Goal: Task Accomplishment & Management: Manage account settings

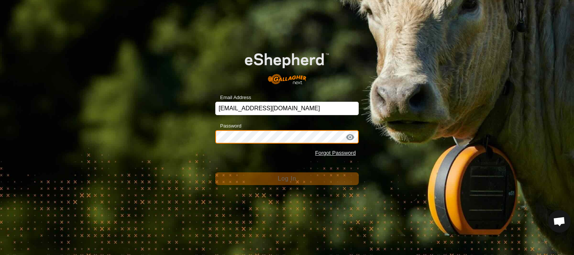
click at [283, 153] on div "Password Forgot Password" at bounding box center [287, 140] width 144 height 39
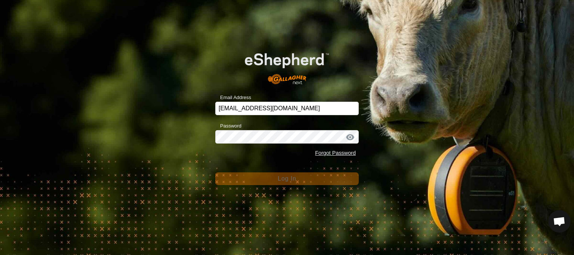
click at [283, 153] on div "Forgot Password" at bounding box center [287, 153] width 144 height 14
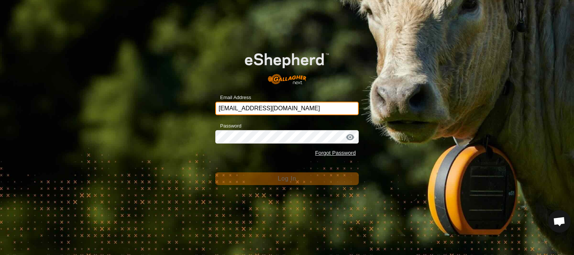
click at [291, 110] on input "[EMAIL_ADDRESS][DOMAIN_NAME]" at bounding box center [287, 108] width 144 height 13
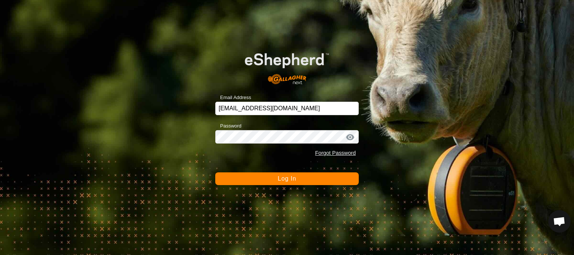
click at [240, 181] on button "Log In" at bounding box center [287, 178] width 144 height 13
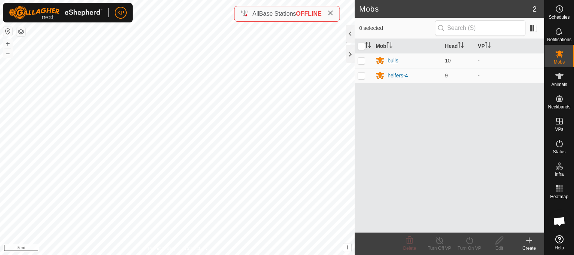
click at [396, 60] on div "bulls" at bounding box center [393, 61] width 11 height 8
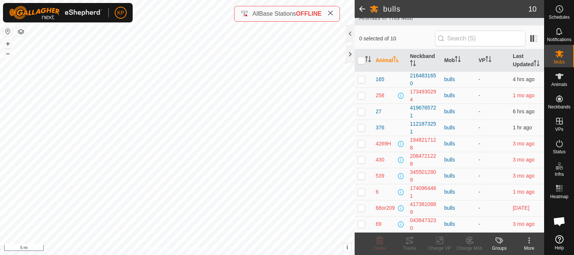
scroll to position [55, 0]
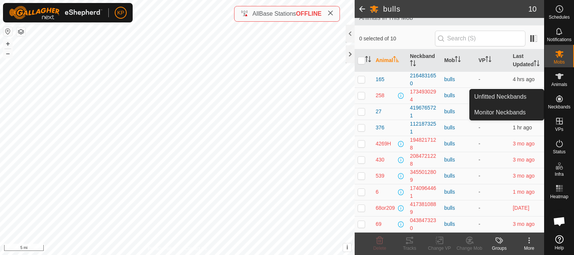
click at [559, 98] on icon at bounding box center [559, 98] width 7 height 7
click at [511, 111] on link "Monitor Neckbands" at bounding box center [507, 112] width 74 height 15
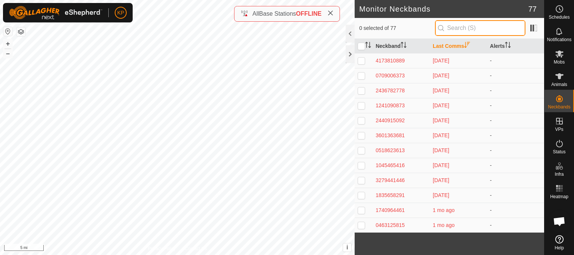
click at [485, 28] on input "text" at bounding box center [480, 28] width 90 height 16
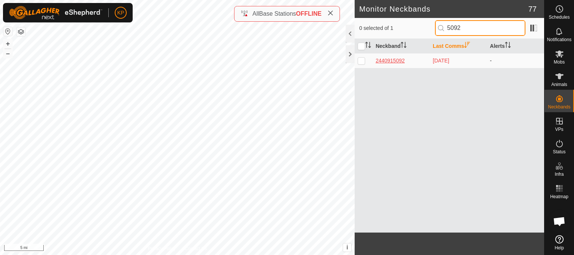
type input "5092"
click at [386, 62] on div "2440915092" at bounding box center [401, 61] width 51 height 8
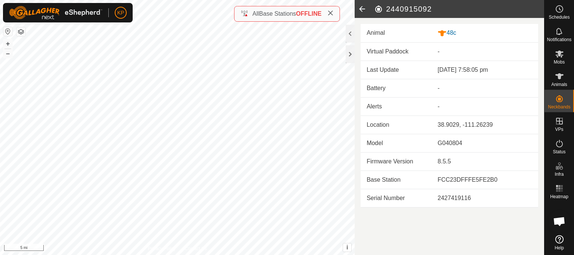
click at [362, 9] on icon at bounding box center [362, 9] width 15 height 18
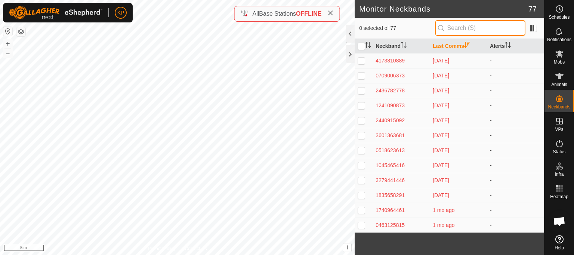
click at [453, 29] on input "text" at bounding box center [480, 28] width 90 height 16
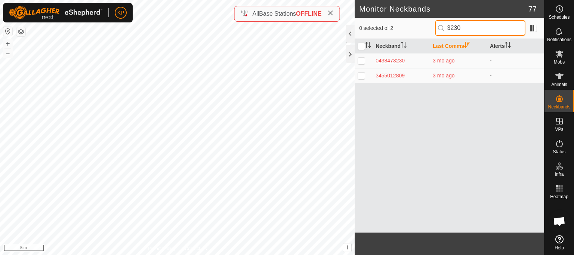
type input "3230"
click at [395, 61] on div "0438473230" at bounding box center [401, 61] width 51 height 8
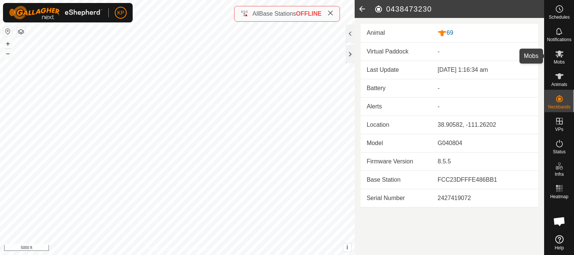
click at [560, 60] on span "Mobs" at bounding box center [559, 62] width 11 height 4
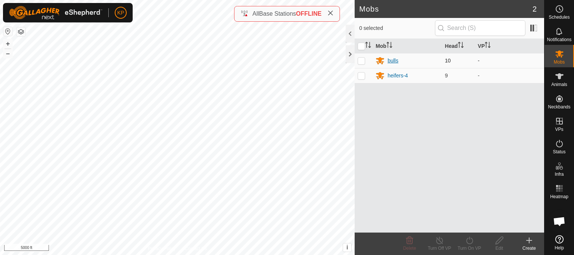
click at [394, 60] on div "bulls" at bounding box center [393, 61] width 11 height 8
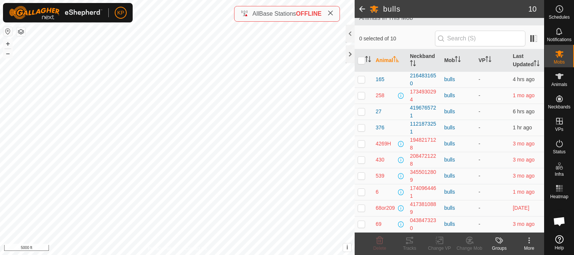
scroll to position [55, 0]
click at [20, 33] on button "button" at bounding box center [20, 31] width 9 height 9
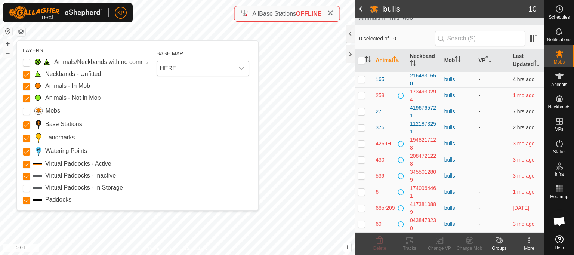
click at [242, 67] on icon "dropdown trigger" at bounding box center [242, 68] width 6 height 6
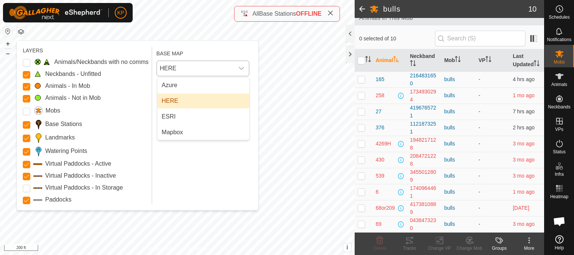
click at [179, 101] on li "HERE" at bounding box center [203, 100] width 92 height 15
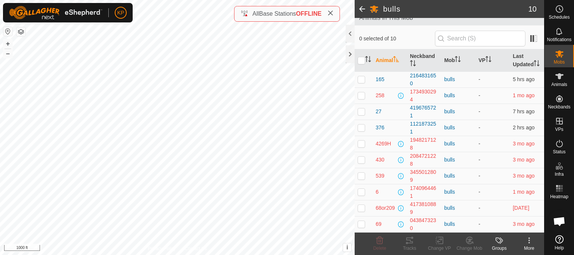
click at [6, 33] on button "button" at bounding box center [7, 31] width 9 height 9
click at [363, 191] on p-checkbox at bounding box center [361, 192] width 7 height 6
click at [471, 241] on icon at bounding box center [469, 241] width 5 height 4
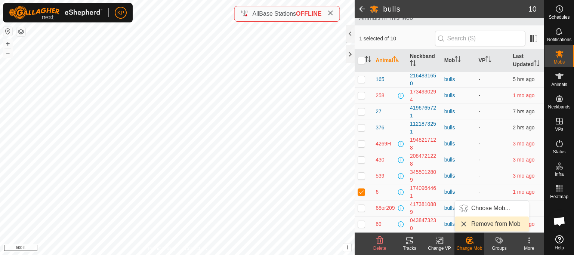
click at [496, 222] on link "Remove from Mob" at bounding box center [492, 223] width 74 height 15
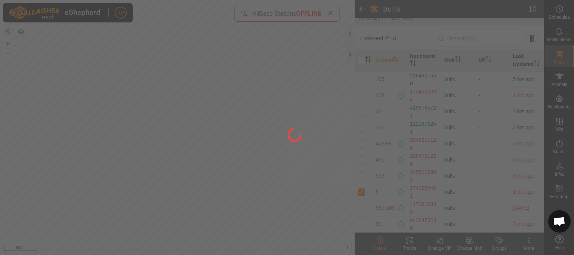
checkbox input "false"
